Goal: Task Accomplishment & Management: Manage account settings

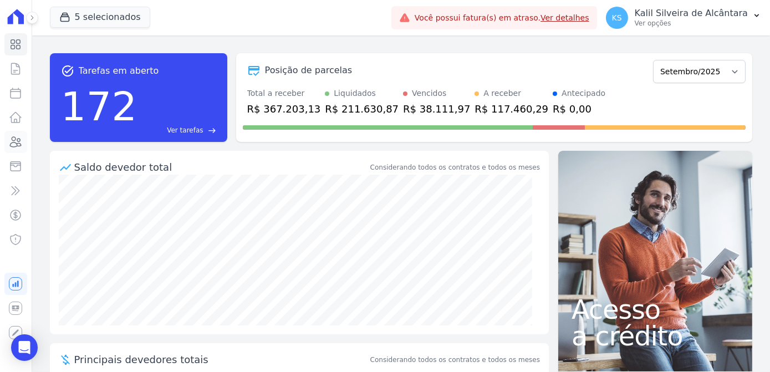
click at [12, 132] on link "Clientes" at bounding box center [15, 142] width 23 height 22
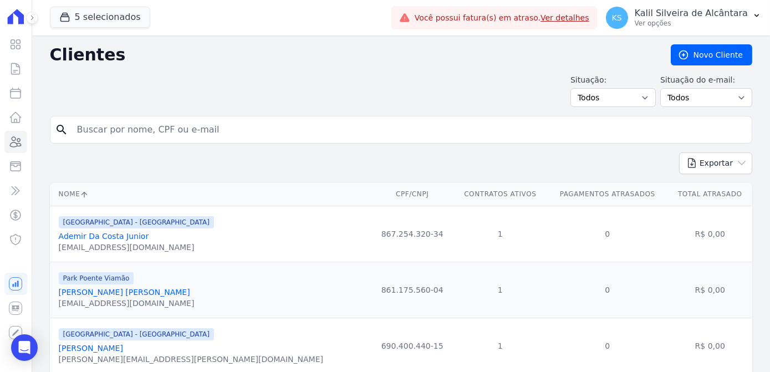
click at [147, 129] on input "search" at bounding box center [408, 130] width 676 height 22
type input "andreza"
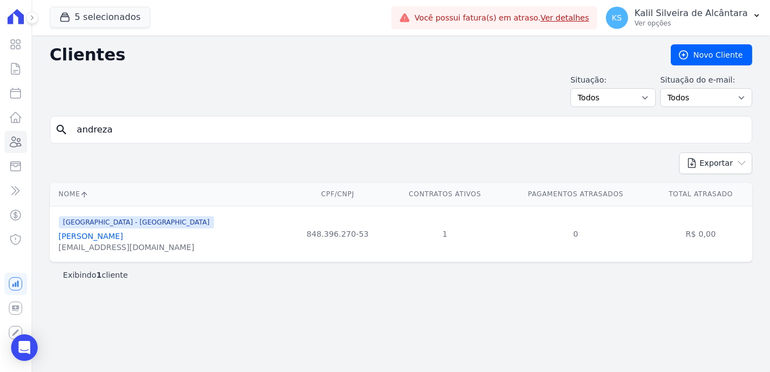
click at [123, 239] on link "[PERSON_NAME]" at bounding box center [91, 236] width 64 height 9
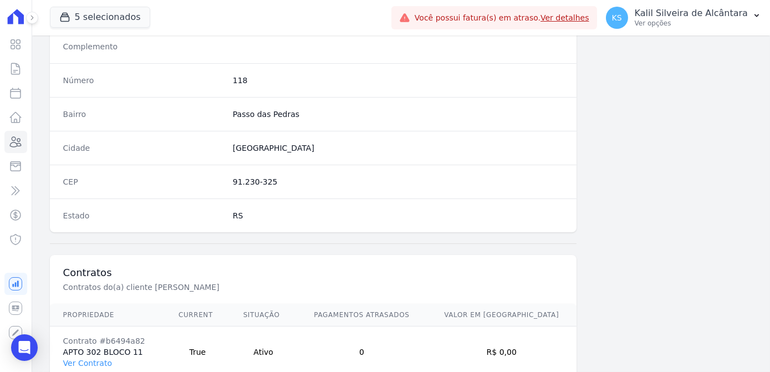
scroll to position [660, 0]
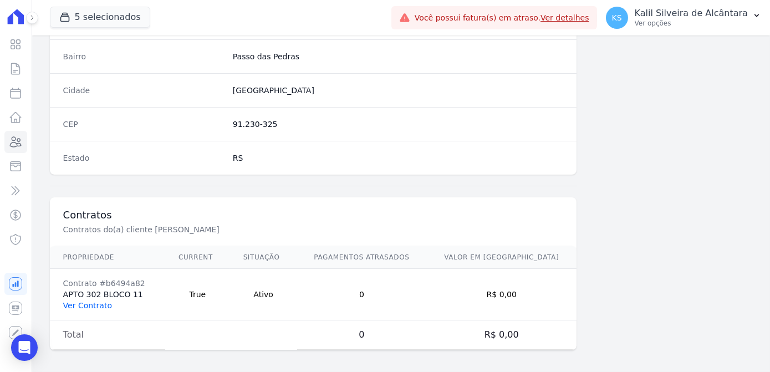
click at [93, 304] on link "Ver Contrato" at bounding box center [87, 305] width 49 height 9
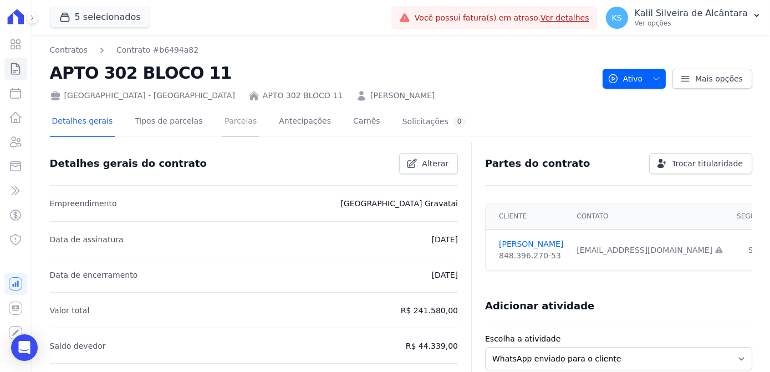
click at [222, 125] on link "Parcelas" at bounding box center [240, 121] width 37 height 29
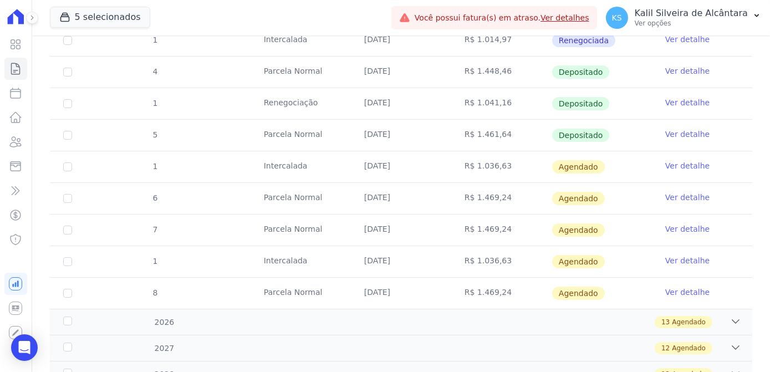
scroll to position [352, 0]
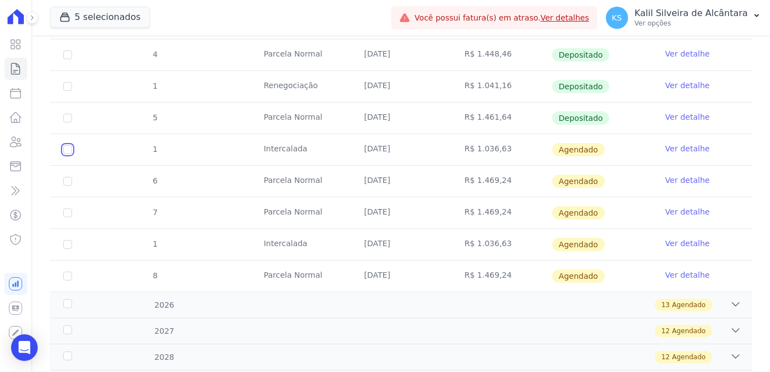
click at [70, 147] on input "checkbox" at bounding box center [67, 149] width 9 height 9
checkbox input "true"
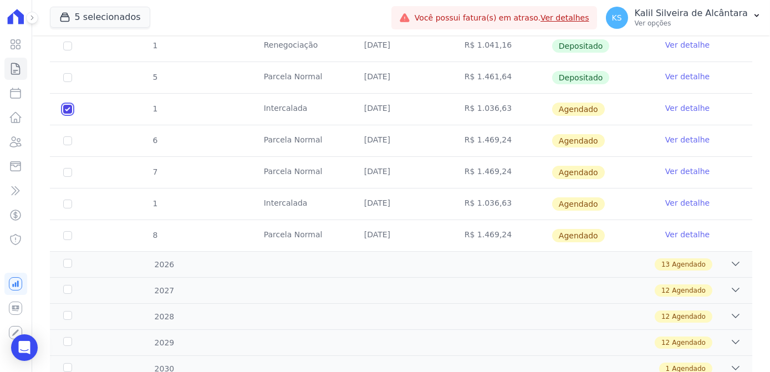
scroll to position [230, 0]
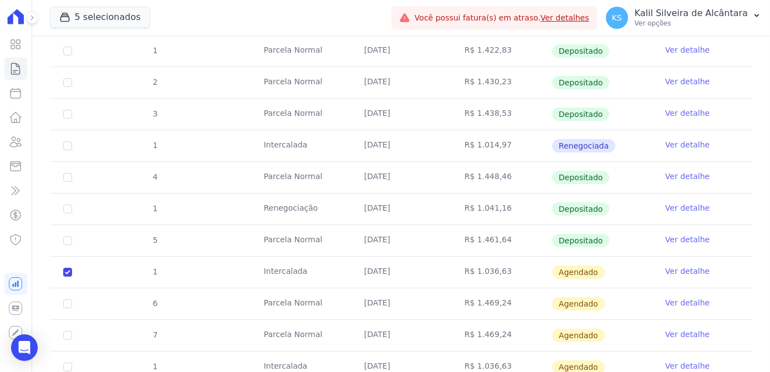
click at [73, 269] on td "1" at bounding box center [67, 272] width 35 height 31
click at [70, 268] on input "checkbox" at bounding box center [67, 272] width 9 height 9
checkbox input "false"
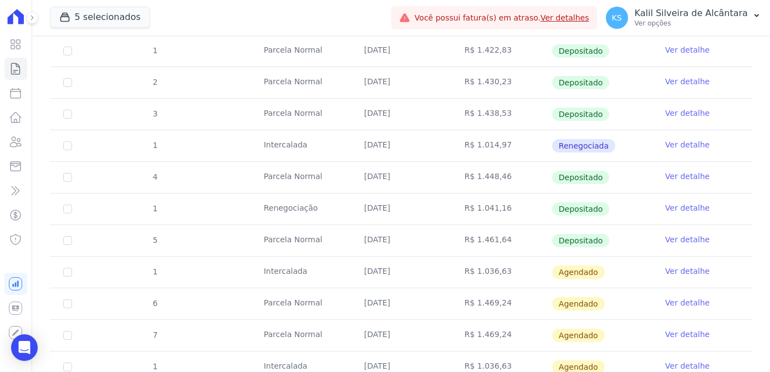
click at [676, 266] on link "Ver detalhe" at bounding box center [687, 270] width 44 height 11
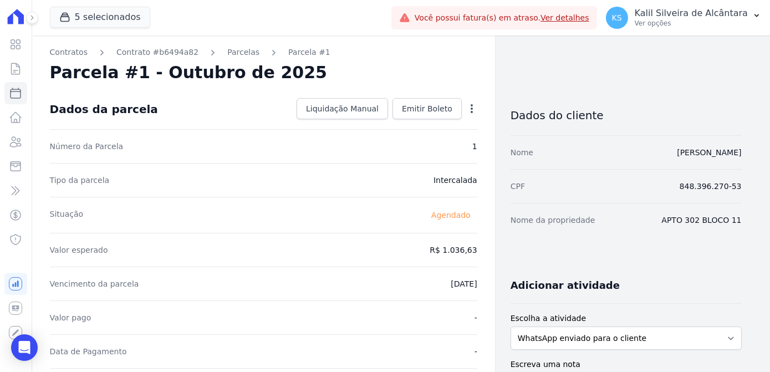
click at [470, 106] on icon "button" at bounding box center [471, 108] width 11 height 11
click at [455, 126] on link "Alterar" at bounding box center [424, 124] width 98 height 20
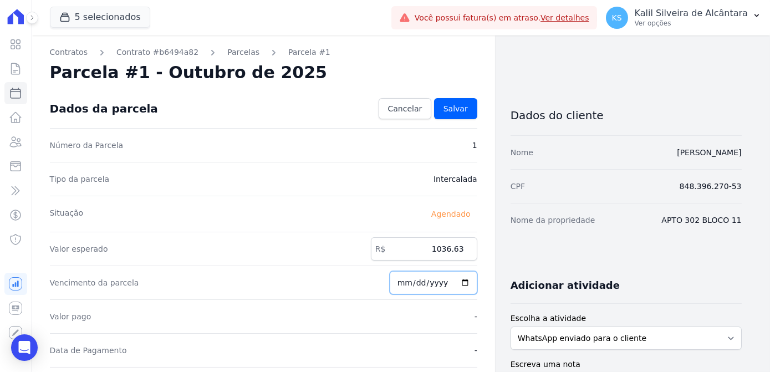
click at [418, 281] on input "2025-10-10" at bounding box center [433, 282] width 88 height 23
type input "2025-11-10"
click at [464, 106] on span "Salvar" at bounding box center [455, 108] width 24 height 11
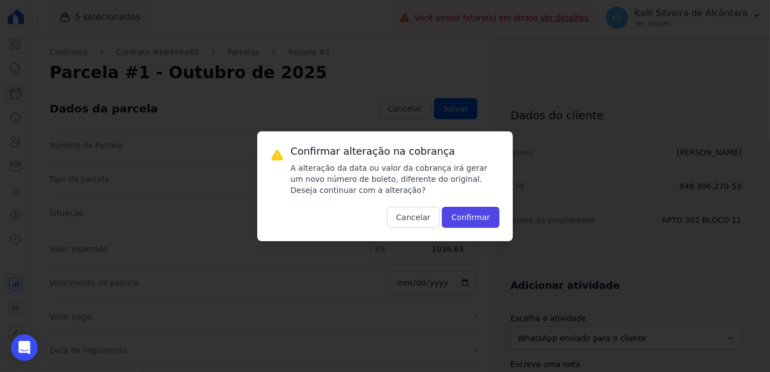
click at [487, 234] on div "Confirmar alteração na cobrança A alteração da data ou valor da cobrança irá ge…" at bounding box center [384, 186] width 255 height 110
click at [486, 217] on button "Confirmar" at bounding box center [471, 217] width 58 height 21
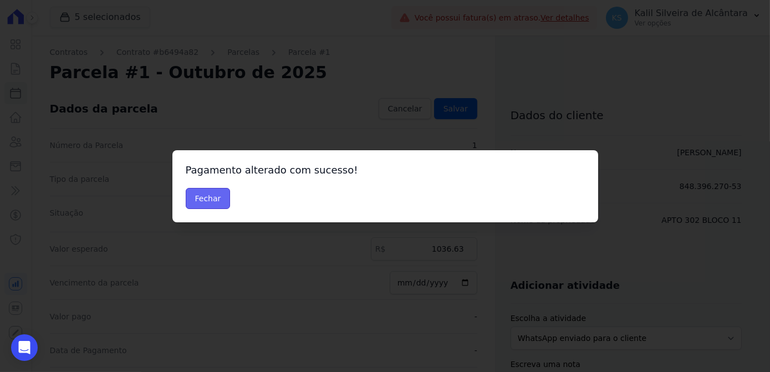
click at [206, 200] on button "Fechar" at bounding box center [208, 198] width 45 height 21
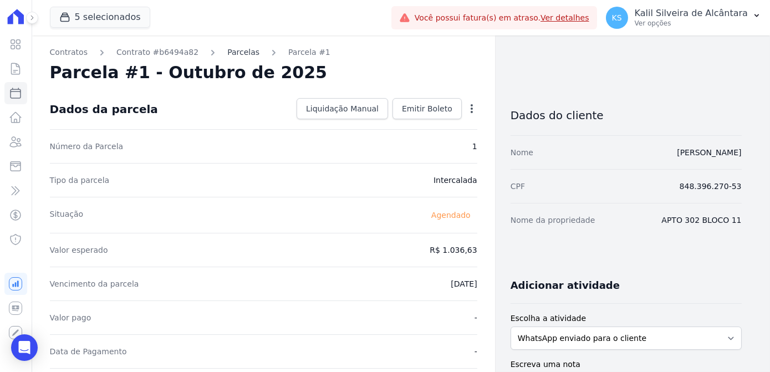
click at [227, 58] on link "Parcelas" at bounding box center [243, 53] width 32 height 12
click at [227, 52] on link "Parcelas" at bounding box center [243, 53] width 32 height 12
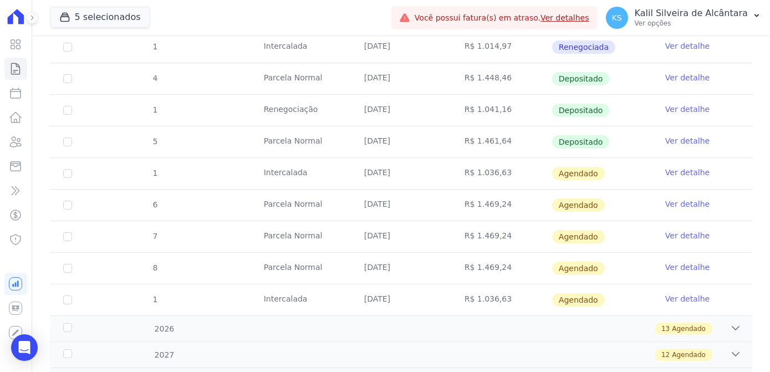
scroll to position [352, 0]
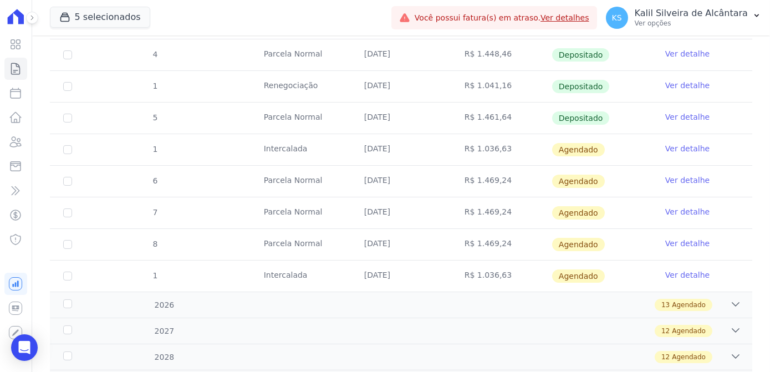
drag, startPoint x: 403, startPoint y: 142, endPoint x: 354, endPoint y: 144, distance: 49.4
click at [354, 144] on td "[DATE]" at bounding box center [401, 149] width 100 height 31
drag, startPoint x: 354, startPoint y: 144, endPoint x: 440, endPoint y: 204, distance: 105.4
click at [440, 204] on td "[DATE]" at bounding box center [401, 212] width 100 height 31
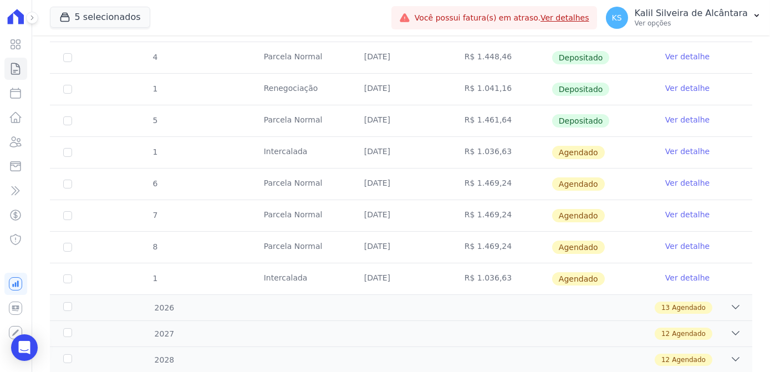
scroll to position [352, 0]
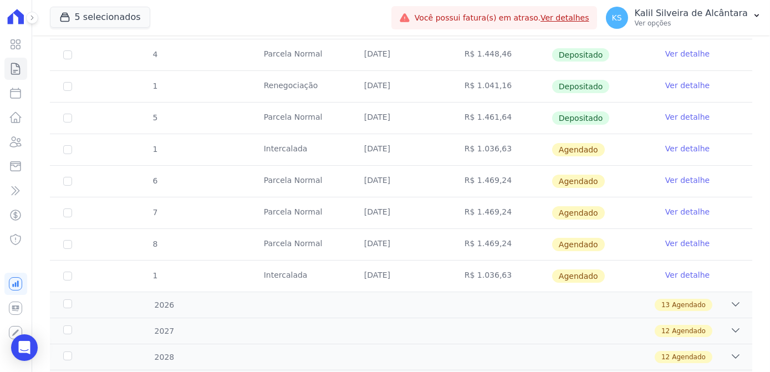
drag, startPoint x: 429, startPoint y: 158, endPoint x: 357, endPoint y: 151, distance: 72.3
click at [357, 151] on td "[DATE]" at bounding box center [401, 149] width 100 height 31
drag, startPoint x: 357, startPoint y: 151, endPoint x: 493, endPoint y: 184, distance: 139.7
click at [493, 184] on td "R$ 1.469,24" at bounding box center [501, 181] width 100 height 31
